Goal: Check status: Check status

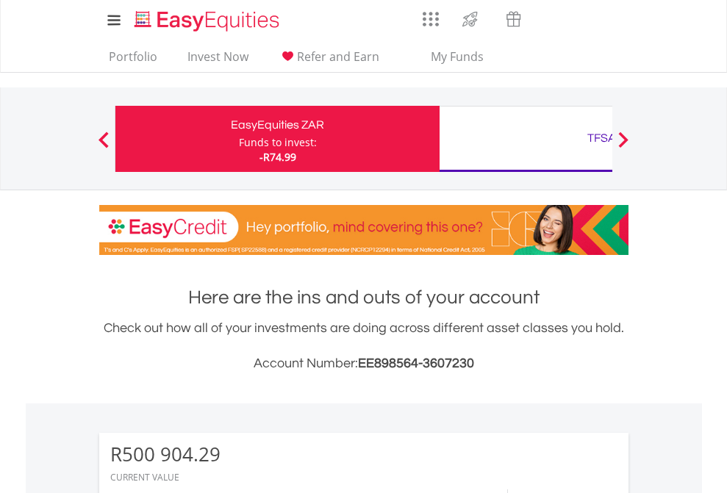
scroll to position [141, 231]
click at [239, 139] on div "Funds to invest:" at bounding box center [278, 142] width 78 height 15
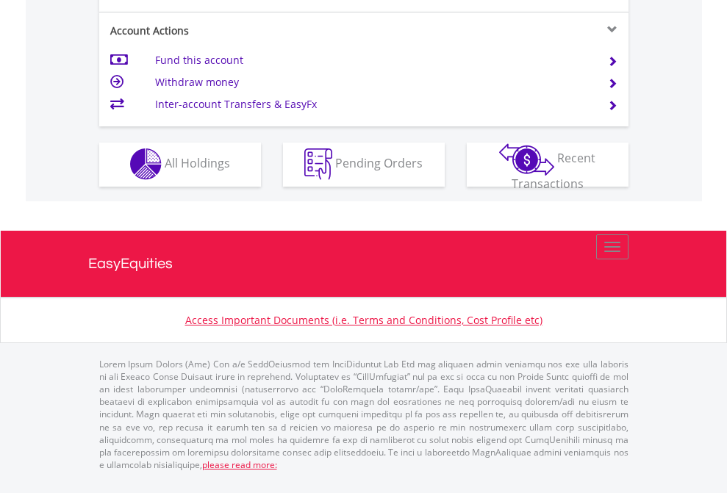
scroll to position [1375, 0]
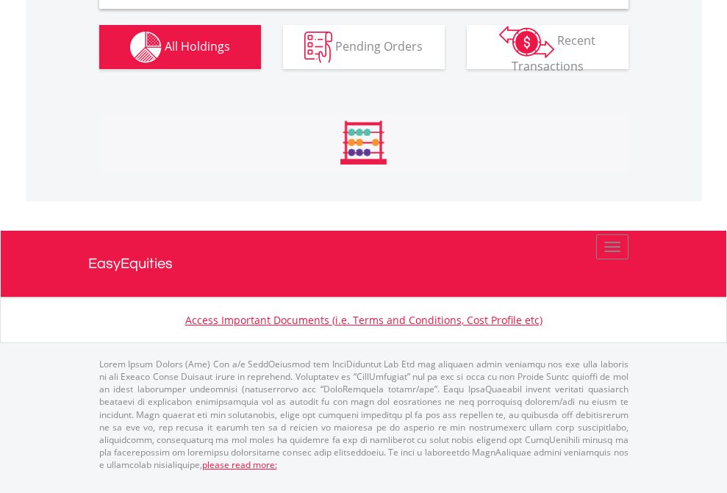
scroll to position [1421, 0]
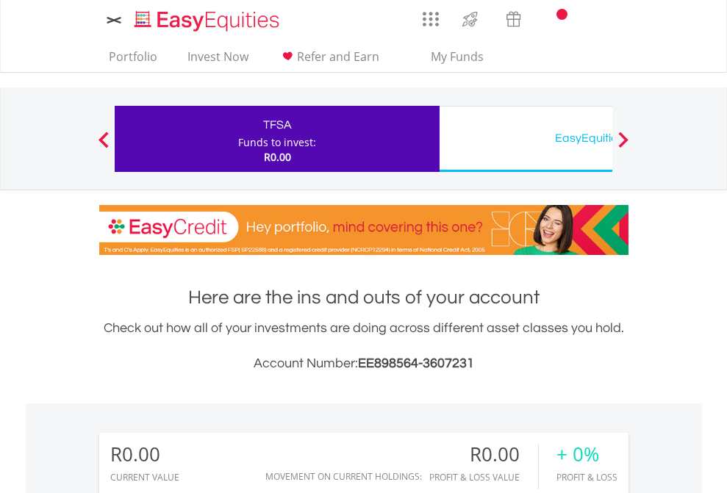
scroll to position [1093, 0]
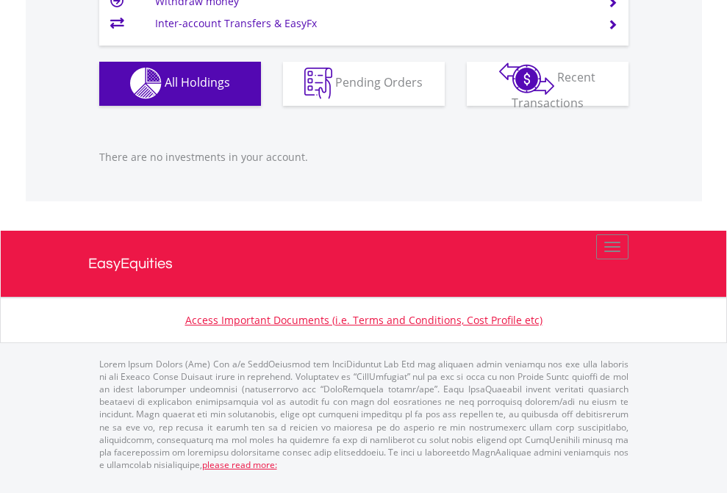
scroll to position [1456, 0]
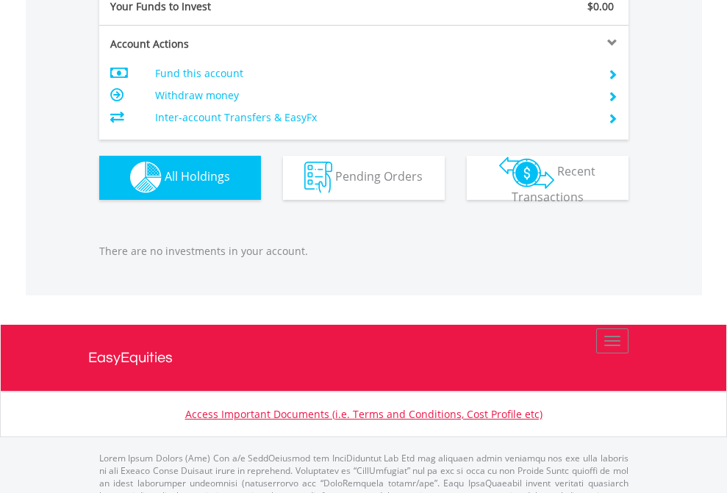
scroll to position [1456, 0]
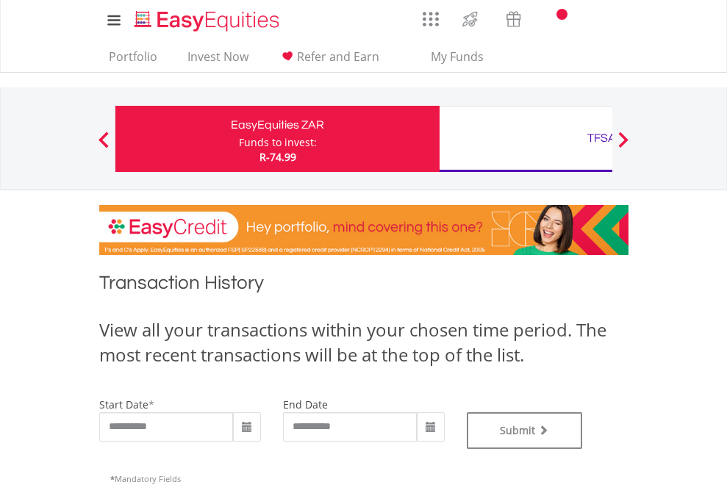
type input "**********"
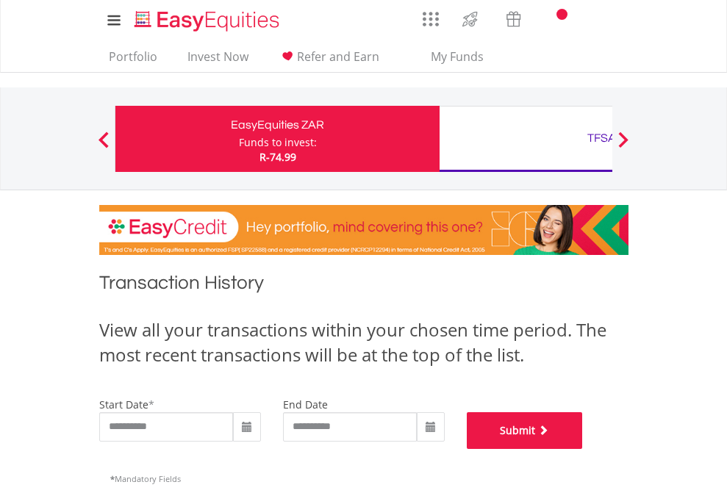
click at [583, 449] on button "Submit" at bounding box center [525, 431] width 116 height 37
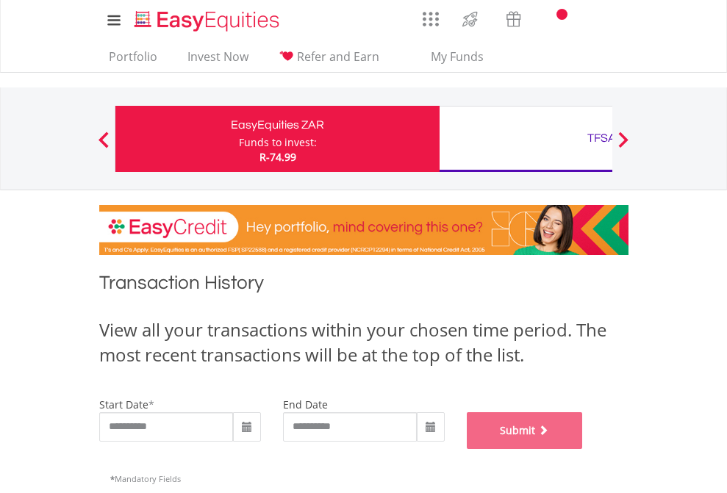
scroll to position [596, 0]
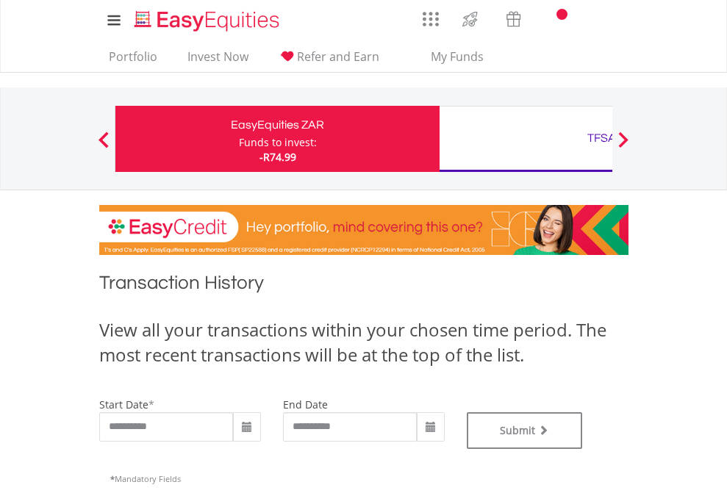
click at [526, 139] on div "TFSA" at bounding box center [602, 138] width 307 height 21
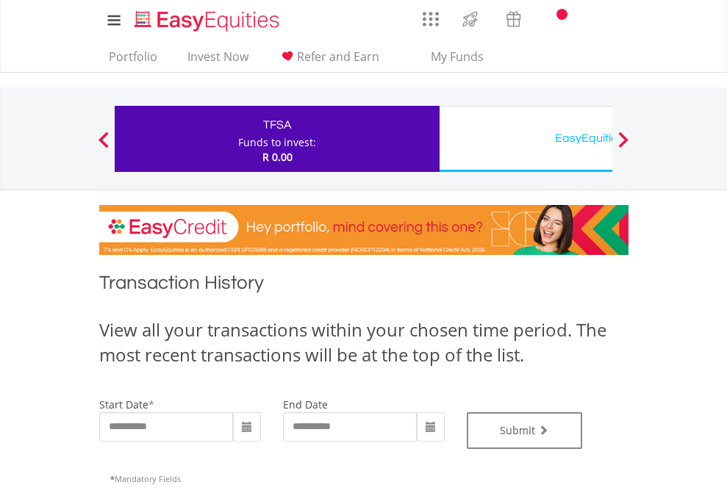
type input "**********"
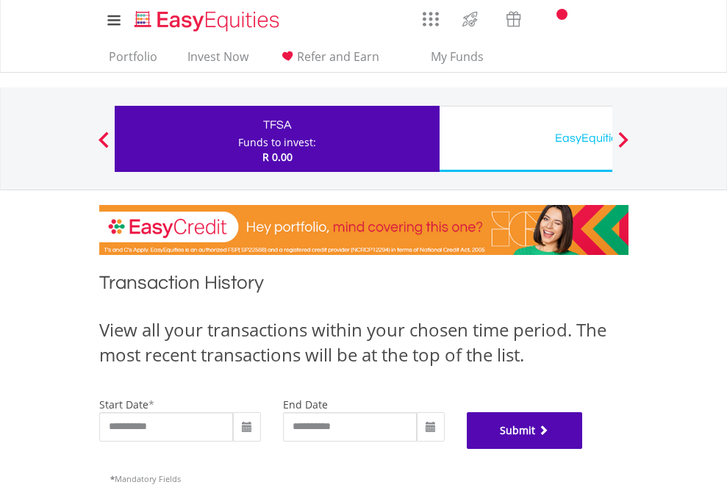
click at [583, 449] on button "Submit" at bounding box center [525, 431] width 116 height 37
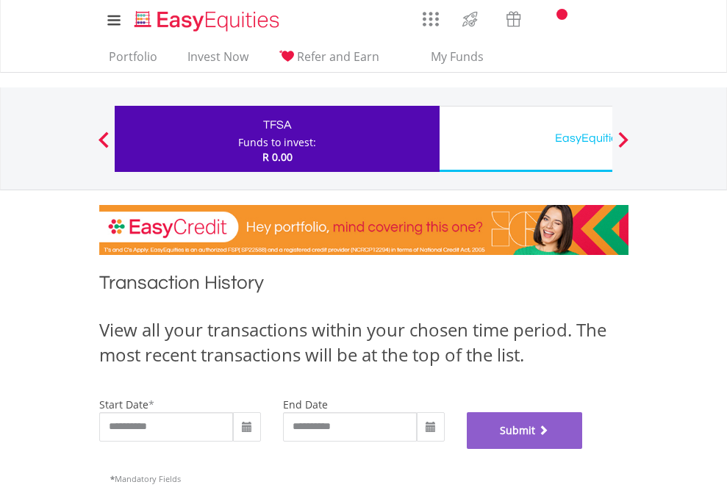
scroll to position [596, 0]
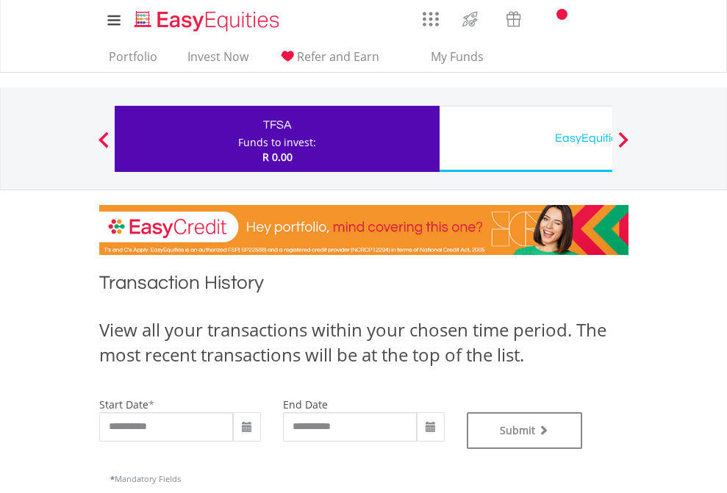
click at [526, 139] on div "EasyEquities USD" at bounding box center [602, 138] width 307 height 21
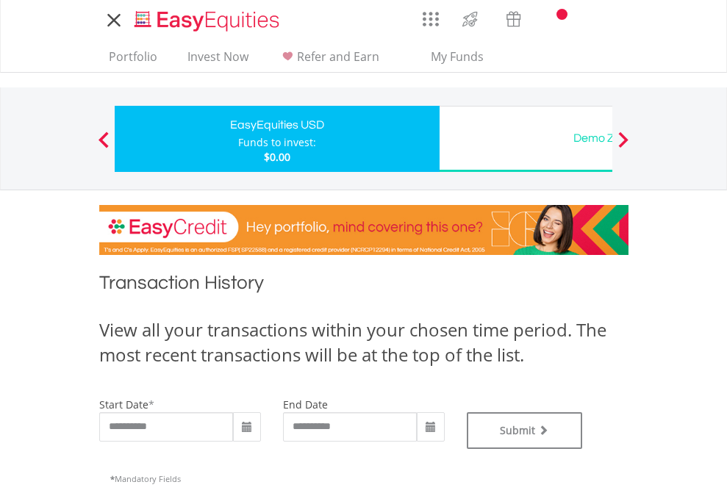
type input "**********"
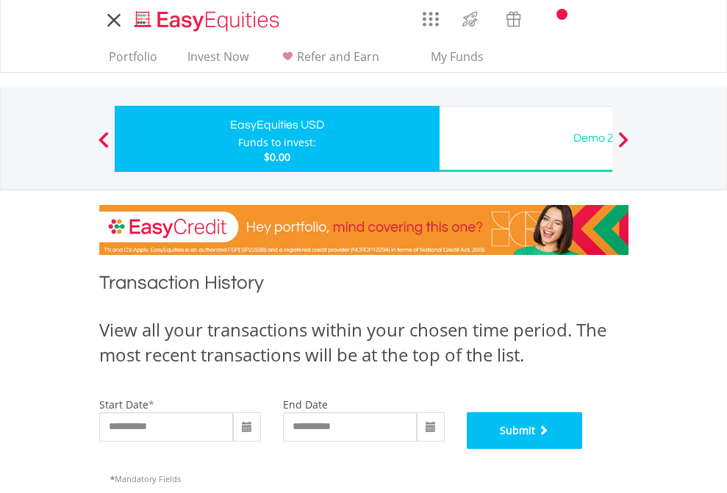
click at [583, 449] on button "Submit" at bounding box center [525, 431] width 116 height 37
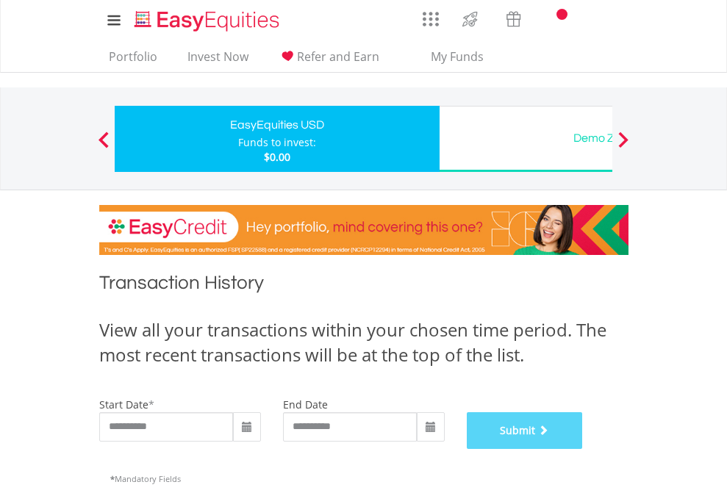
scroll to position [596, 0]
